Goal: Task Accomplishment & Management: Manage account settings

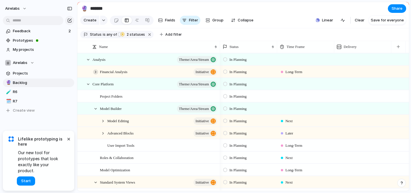
click at [96, 70] on div at bounding box center [95, 71] width 5 height 5
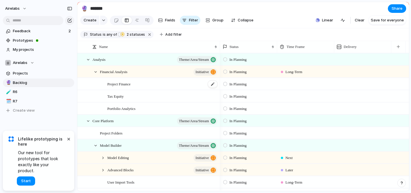
click at [137, 86] on div "Project Finance" at bounding box center [162, 84] width 111 height 12
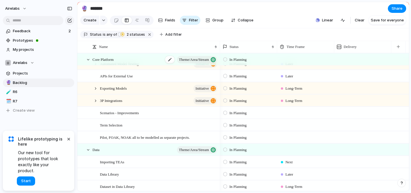
scroll to position [214, 0]
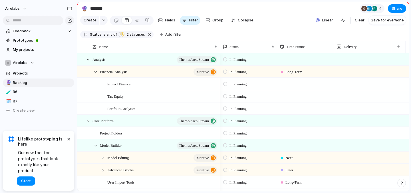
click at [300, 73] on span "Long-Term" at bounding box center [293, 72] width 17 height 6
click at [312, 69] on div "Next Later Long-Term" at bounding box center [205, 96] width 411 height 193
click at [146, 76] on div "Financial Analysis initiative" at bounding box center [159, 72] width 118 height 12
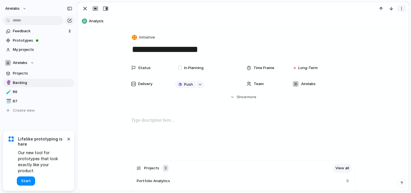
click at [401, 9] on div "button" at bounding box center [401, 8] width 5 height 5
click at [401, 8] on div "Mark as duplicate Delete" at bounding box center [205, 96] width 411 height 193
click at [201, 86] on button "button" at bounding box center [200, 84] width 7 height 7
type input "*"
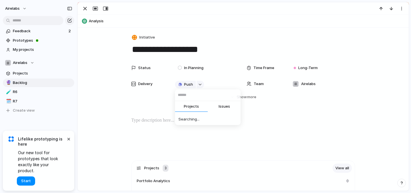
click at [114, 111] on div "Projects Issues Searching..." at bounding box center [205, 96] width 411 height 193
click at [213, 84] on div "Push" at bounding box center [206, 84] width 62 height 6
click at [199, 85] on div "button" at bounding box center [200, 84] width 4 height 2
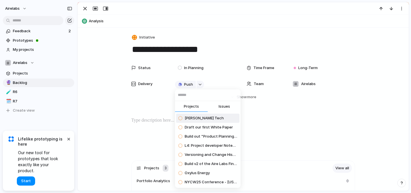
click at [221, 106] on span "Issues" at bounding box center [224, 107] width 11 height 6
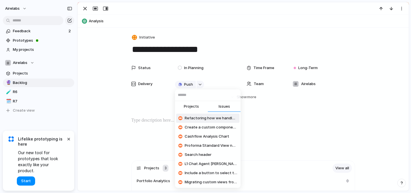
click at [195, 107] on span "Projects" at bounding box center [191, 107] width 15 height 6
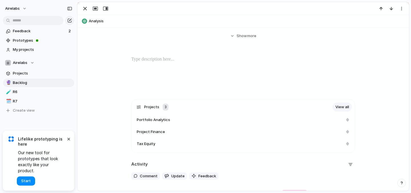
scroll to position [82, 0]
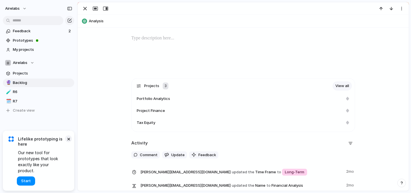
click at [68, 142] on button "×" at bounding box center [68, 138] width 7 height 7
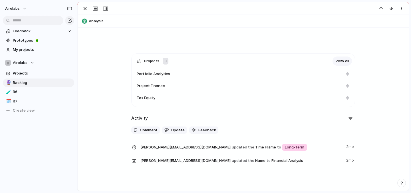
scroll to position [0, 0]
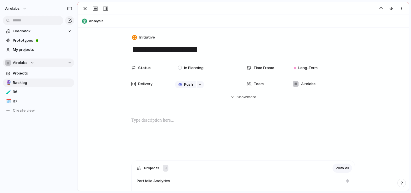
click at [33, 61] on div "Airelabs" at bounding box center [19, 63] width 29 height 6
click at [31, 62] on div "Airelabs Create new team" at bounding box center [205, 96] width 411 height 193
click at [32, 60] on div "Team settings Copy link Add members" at bounding box center [205, 96] width 411 height 193
click at [29, 72] on span "Projects" at bounding box center [42, 73] width 59 height 6
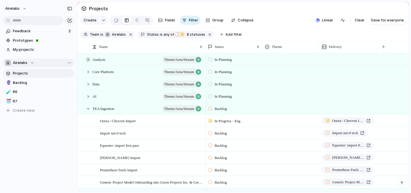
click at [88, 60] on div at bounding box center [88, 59] width 5 height 5
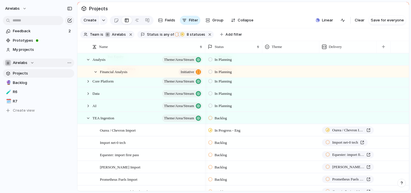
scroll to position [150, 0]
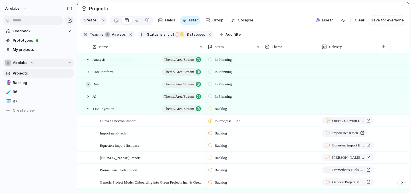
click at [88, 82] on div at bounding box center [88, 84] width 5 height 5
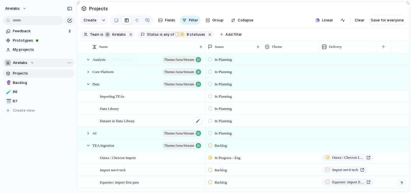
click at [146, 123] on div "Dataset in Data Library" at bounding box center [151, 121] width 103 height 12
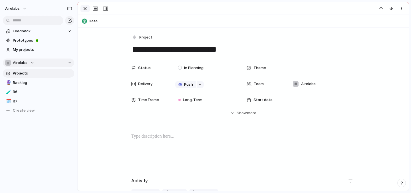
click at [86, 9] on div "button" at bounding box center [85, 8] width 7 height 7
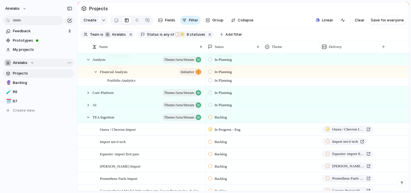
scroll to position [90, 0]
click at [89, 93] on div at bounding box center [88, 92] width 5 height 5
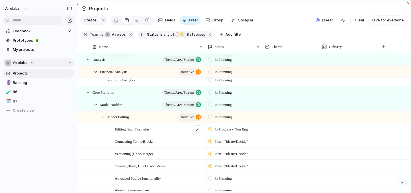
scroll to position [103, 0]
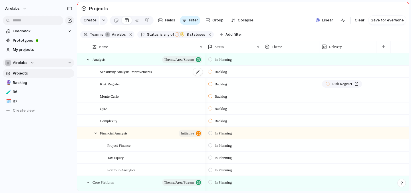
click at [127, 73] on span "Sensitivity Analysis Improvements" at bounding box center [126, 71] width 52 height 7
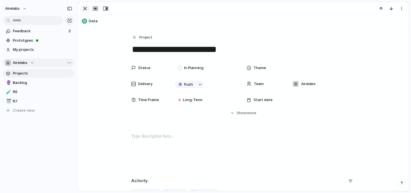
click at [83, 10] on div "button" at bounding box center [85, 8] width 7 height 7
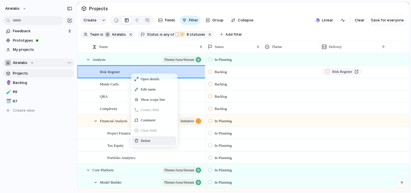
click at [148, 140] on span "Delete" at bounding box center [146, 141] width 10 height 6
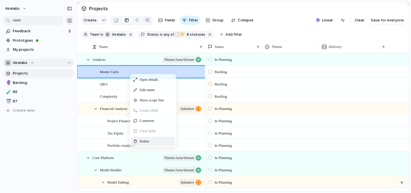
click at [142, 138] on div "Delete" at bounding box center [153, 141] width 44 height 9
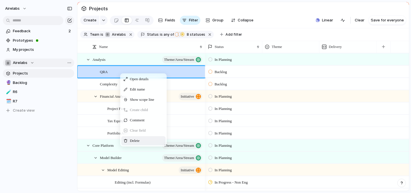
click at [133, 139] on span "Delete" at bounding box center [135, 141] width 10 height 6
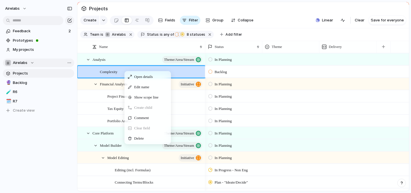
click at [138, 136] on span "Delete" at bounding box center [139, 139] width 10 height 6
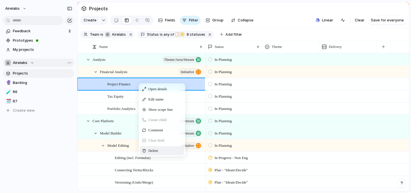
click at [150, 147] on div "Delete" at bounding box center [162, 150] width 44 height 9
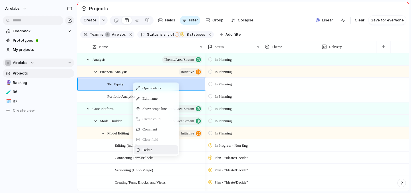
click at [146, 146] on div "Delete" at bounding box center [156, 149] width 44 height 9
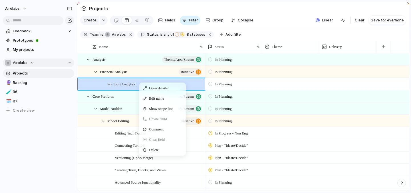
click at [152, 146] on div "Delete" at bounding box center [162, 149] width 44 height 9
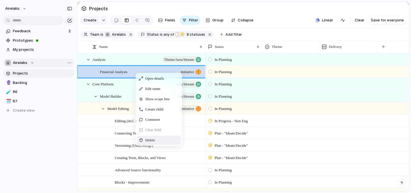
click at [146, 140] on span "Delete" at bounding box center [150, 140] width 10 height 6
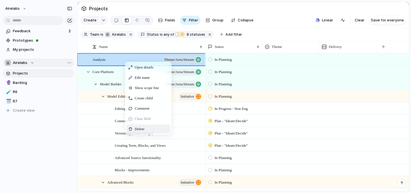
click at [137, 126] on span "Delete" at bounding box center [140, 129] width 10 height 6
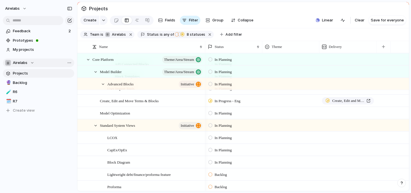
scroll to position [155, 0]
